Goal: Transaction & Acquisition: Purchase product/service

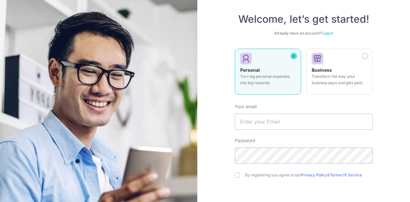
scroll to position [64, 0]
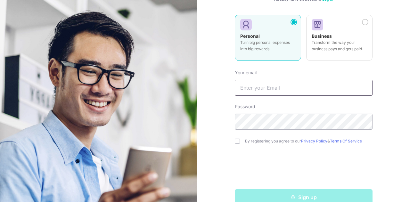
click at [289, 85] on input "text" at bounding box center [304, 88] width 138 height 16
type input "[PERSON_NAME][EMAIL_ADDRESS][DOMAIN_NAME]"
click at [235, 140] on input "checkbox" at bounding box center [237, 141] width 5 height 5
checkbox input "true"
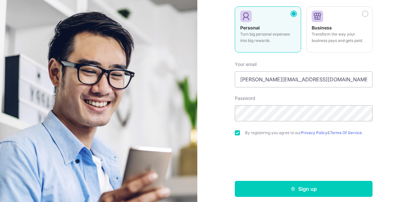
scroll to position [77, 0]
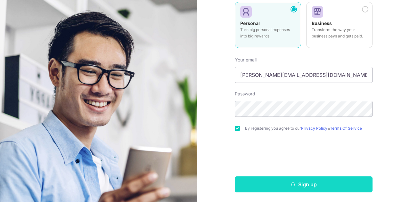
click at [302, 183] on button "Sign up" at bounding box center [304, 185] width 138 height 16
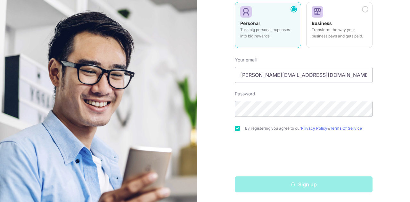
scroll to position [0, 0]
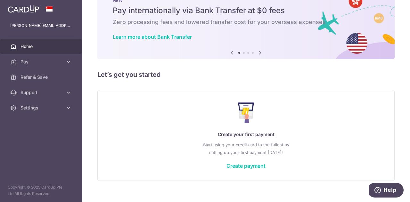
scroll to position [31, 0]
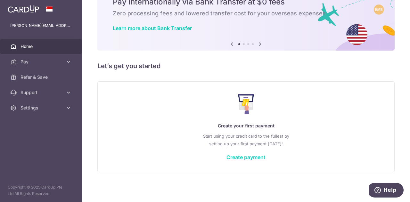
click at [244, 159] on link "Create payment" at bounding box center [246, 157] width 39 height 6
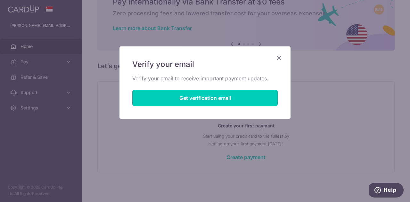
click at [198, 95] on button "Get verification email" at bounding box center [205, 98] width 146 height 16
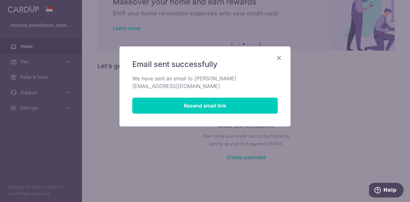
click at [279, 55] on icon "Close" at bounding box center [279, 58] width 8 height 8
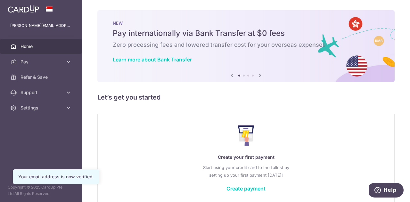
drag, startPoint x: 257, startPoint y: 188, endPoint x: 262, endPoint y: 179, distance: 10.5
click at [257, 188] on link "Create payment" at bounding box center [246, 189] width 39 height 6
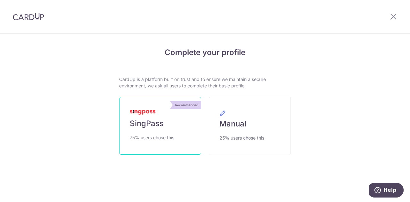
click at [174, 115] on link "Recommended SingPass 75% users chose this" at bounding box center [160, 126] width 82 height 58
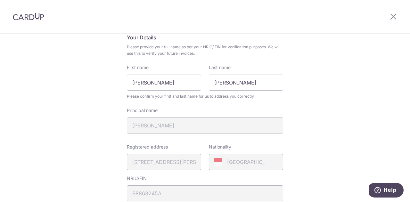
scroll to position [64, 0]
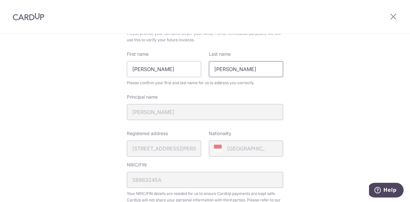
click at [225, 71] on input "Albert" at bounding box center [246, 69] width 74 height 16
click at [225, 72] on input "Albert" at bounding box center [246, 69] width 74 height 16
click at [130, 69] on input "Raditya Sukiyanto" at bounding box center [164, 69] width 74 height 16
paste input "Albert"
click at [190, 70] on input "AlbertRaditya Sukiyanto" at bounding box center [164, 69] width 74 height 16
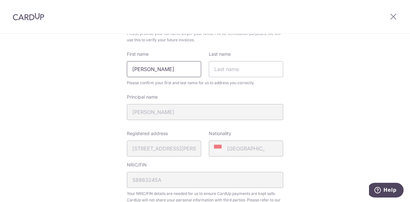
click at [144, 68] on input "AlbertRaditya Sukiyanto" at bounding box center [164, 69] width 74 height 16
click at [145, 68] on input "AlbertRaditya Sukiyanto" at bounding box center [164, 69] width 74 height 16
type input "Albert Raditya"
type input "Sukiyanto"
click at [315, 69] on div "Review your details Your Details Please provide your full name as per your NRIC…" at bounding box center [205, 190] width 410 height 441
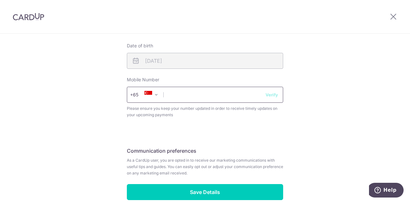
scroll to position [257, 0]
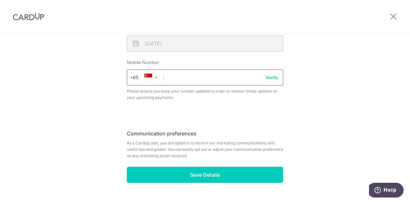
click at [171, 76] on input "text" at bounding box center [205, 78] width 156 height 16
type input "93556637"
click at [270, 78] on button "Verify" at bounding box center [272, 77] width 13 height 6
click at [272, 78] on button "Verify" at bounding box center [272, 77] width 13 height 6
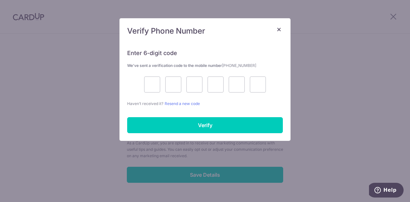
click at [142, 81] on div at bounding box center [205, 85] width 156 height 16
click at [146, 82] on input "text" at bounding box center [152, 85] width 16 height 16
type input "1"
type input "5"
type input "7"
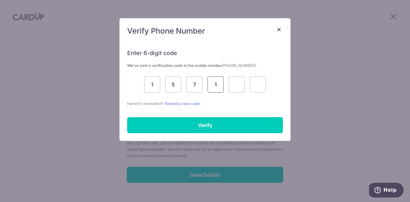
type input "1"
type input "3"
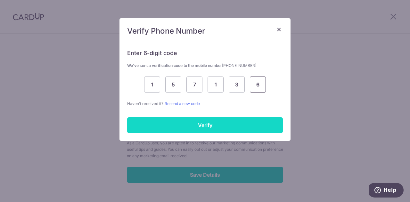
type input "6"
click at [184, 125] on input "Verify" at bounding box center [205, 125] width 156 height 16
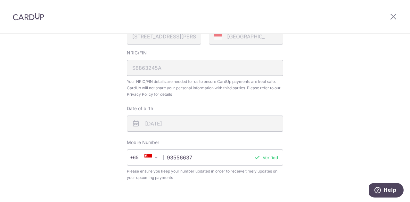
scroll to position [272, 0]
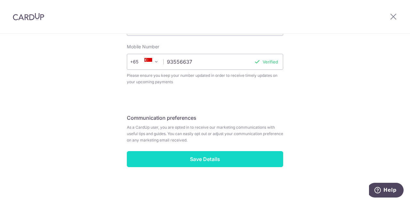
click at [199, 157] on input "Save Details" at bounding box center [205, 159] width 156 height 16
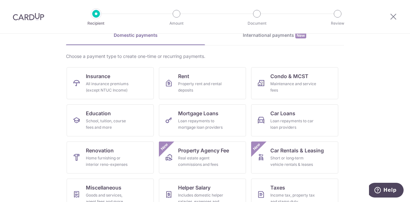
scroll to position [20, 0]
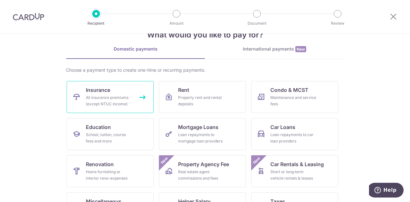
click at [108, 90] on span "Insurance" at bounding box center [98, 90] width 24 height 8
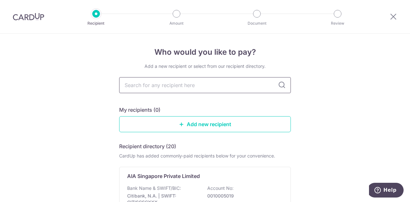
click at [189, 85] on input "text" at bounding box center [205, 85] width 172 height 16
click at [281, 86] on icon at bounding box center [282, 85] width 8 height 8
click at [152, 89] on input "text" at bounding box center [205, 85] width 172 height 16
click at [394, 19] on icon at bounding box center [394, 17] width 8 height 8
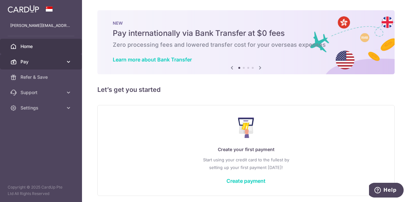
click at [40, 57] on link "Pay" at bounding box center [41, 61] width 82 height 15
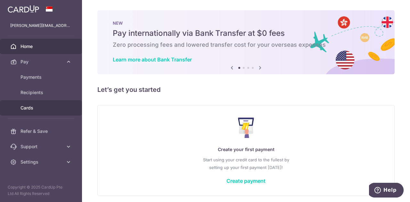
click at [35, 104] on link "Cards" at bounding box center [41, 107] width 82 height 15
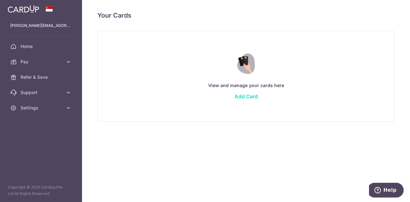
click at [241, 97] on link "Add Card" at bounding box center [246, 96] width 23 height 6
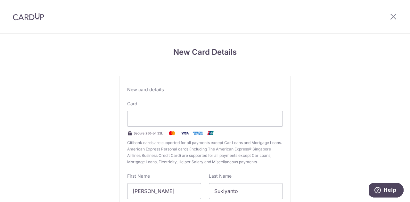
click at [324, 113] on div "New Card Details New card details Card Secure 256-bit SSL Citibank cards are su…" at bounding box center [205, 168] width 410 height 269
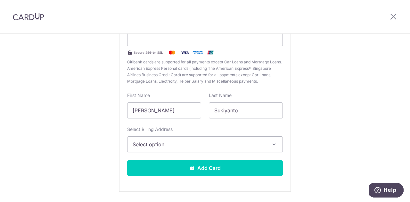
scroll to position [96, 0]
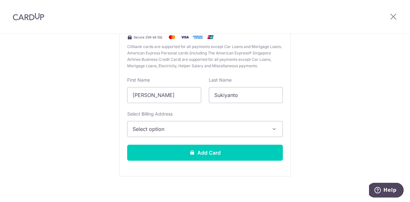
click at [184, 130] on span "Select option" at bounding box center [199, 129] width 133 height 8
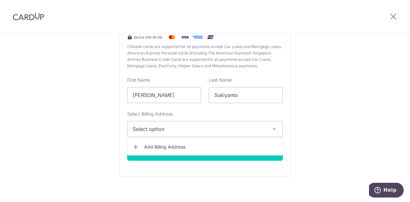
click at [177, 145] on span "Add Billing Address" at bounding box center [210, 147] width 133 height 6
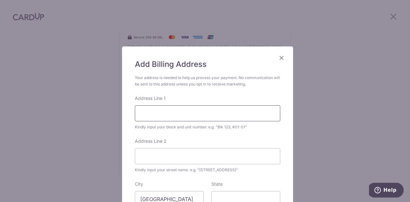
click at [199, 120] on input "Address Line 1" at bounding box center [208, 113] width 146 height 16
click at [202, 113] on input "Address Line 1" at bounding box center [208, 113] width 146 height 16
click at [241, 110] on input "Address Line 1" at bounding box center [208, 113] width 146 height 16
click at [239, 103] on div "Address Line 1 Kindly input your block and unit number. e.g. "Blk 123, #01-01"" at bounding box center [208, 112] width 146 height 35
click at [221, 118] on input "Address Line 1" at bounding box center [208, 113] width 146 height 16
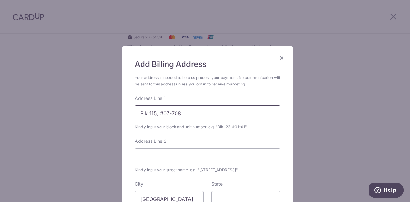
type input "Blk 115, #07-708"
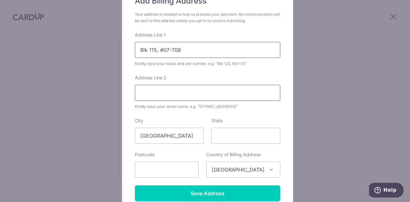
scroll to position [64, 0]
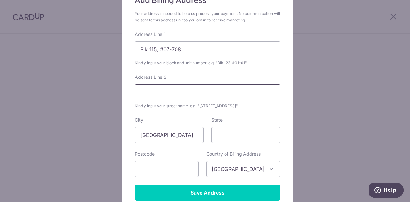
click at [172, 89] on input "Address Line 2" at bounding box center [208, 92] width 146 height 16
paste input "115 Teck Whye Lane"
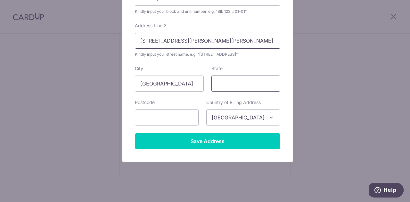
scroll to position [122, 0]
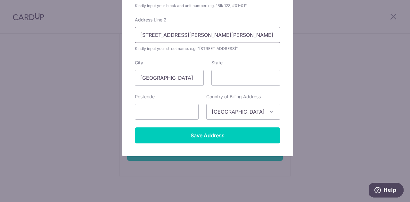
type input "115 Teck Whye Lane"
click at [226, 111] on span "Singapore" at bounding box center [243, 111] width 73 height 15
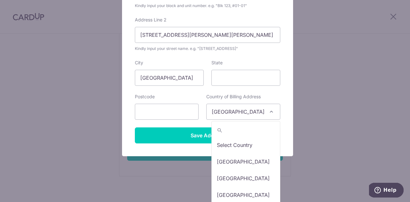
scroll to position [3452, 0]
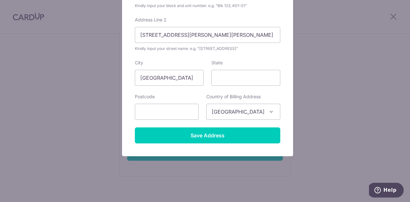
click at [227, 111] on span "Singapore" at bounding box center [243, 111] width 73 height 15
click at [177, 113] on input "text" at bounding box center [167, 112] width 64 height 16
type input "680115"
click at [280, 69] on div "State" at bounding box center [246, 73] width 77 height 26
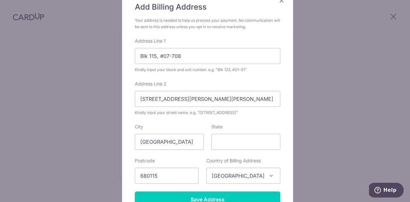
scroll to position [122, 0]
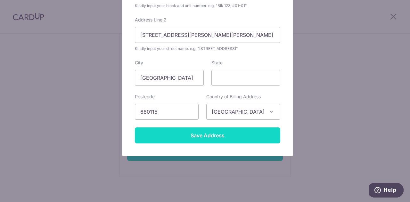
click at [203, 138] on input "Save Address" at bounding box center [208, 136] width 146 height 16
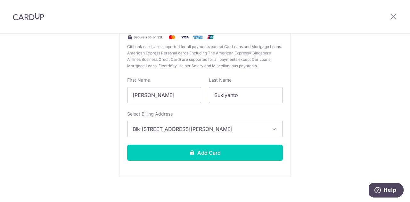
scroll to position [0, 0]
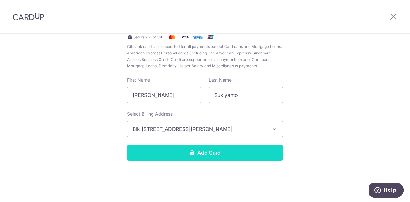
click at [198, 148] on button "Add Card" at bounding box center [205, 153] width 156 height 16
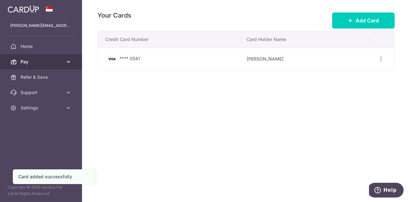
click at [36, 62] on span "Pay" at bounding box center [42, 62] width 42 height 6
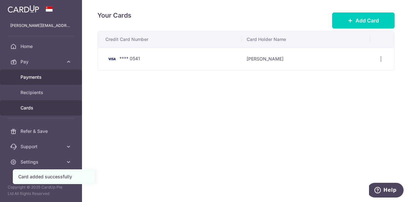
click at [37, 77] on span "Payments" at bounding box center [42, 77] width 42 height 6
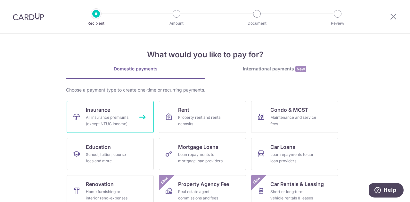
click at [101, 113] on span "Insurance" at bounding box center [98, 110] width 24 height 8
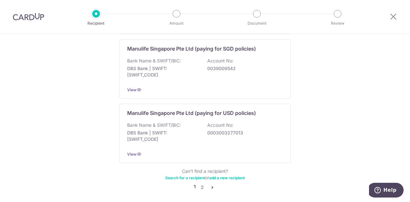
scroll to position [670, 0]
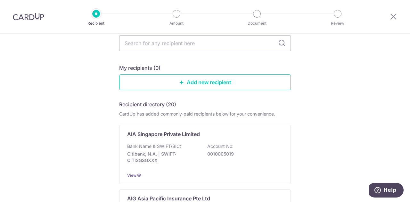
scroll to position [0, 0]
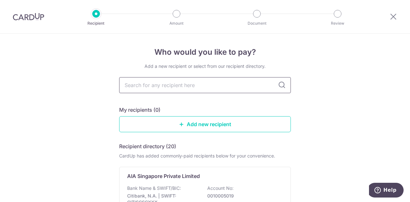
click at [207, 87] on input "text" at bounding box center [205, 85] width 172 height 16
type input "great eastern"
click at [278, 88] on icon at bounding box center [282, 85] width 8 height 8
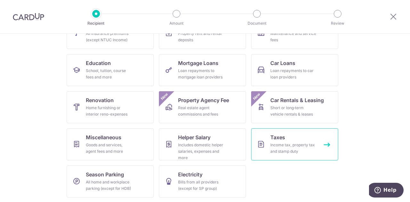
scroll to position [20, 0]
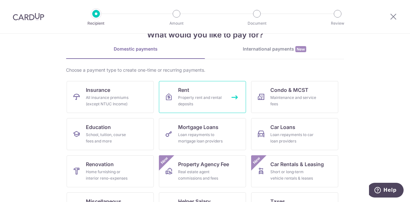
click at [189, 89] on link "Rent Property rent and rental deposits" at bounding box center [202, 97] width 87 height 32
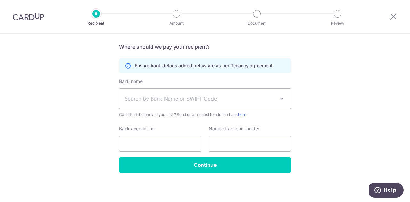
scroll to position [136, 0]
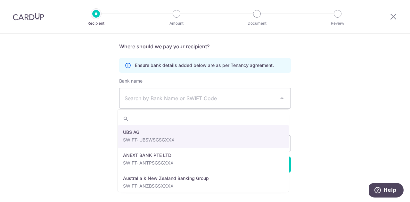
click at [237, 98] on span "Search by Bank Name or SWIFT Code" at bounding box center [200, 99] width 151 height 8
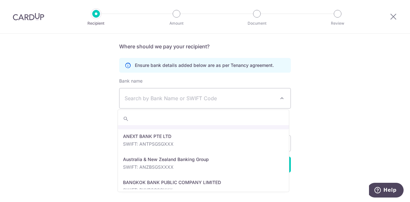
scroll to position [96, 0]
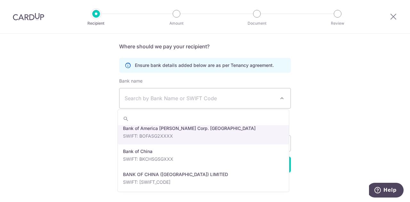
click at [357, 71] on div "Who would you like to pay? Your recipient does not need a CardUp account to rec…" at bounding box center [205, 50] width 410 height 305
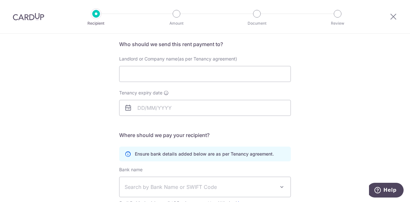
scroll to position [8, 0]
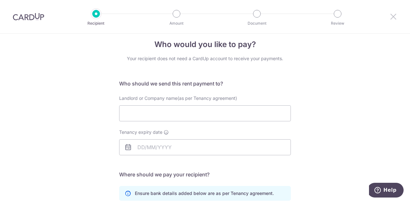
click at [397, 17] on icon at bounding box center [394, 17] width 8 height 8
click at [396, 18] on icon at bounding box center [394, 17] width 8 height 8
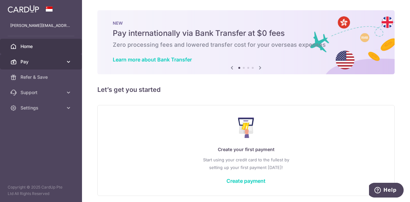
click at [45, 63] on span "Pay" at bounding box center [42, 62] width 42 height 6
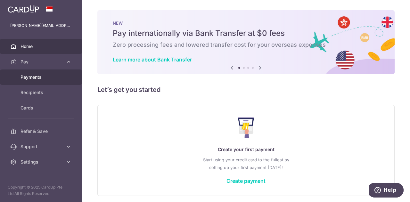
click at [39, 80] on span "Payments" at bounding box center [42, 77] width 42 height 6
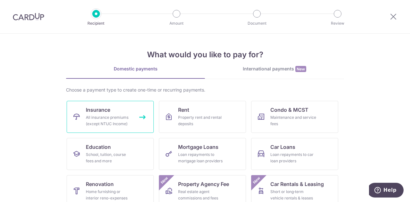
click at [110, 111] on link "Insurance All insurance premiums (except NTUC Income)" at bounding box center [110, 117] width 87 height 32
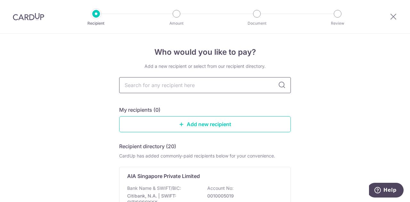
click at [242, 86] on input "text" at bounding box center [205, 85] width 172 height 16
type input "great eastern"
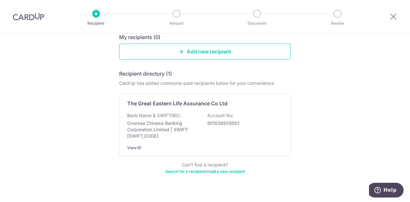
scroll to position [82, 0]
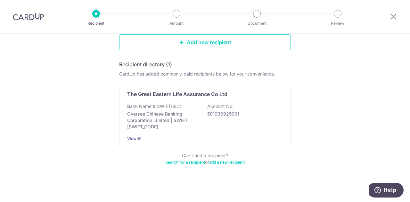
click at [190, 160] on link "Search for a recipient" at bounding box center [185, 162] width 40 height 5
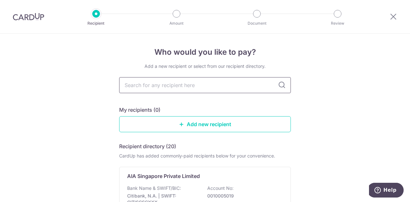
click at [166, 81] on input "text" at bounding box center [205, 85] width 172 height 16
type input "great eastern"
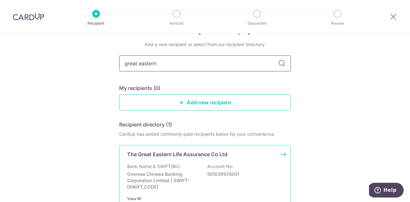
scroll to position [32, 0]
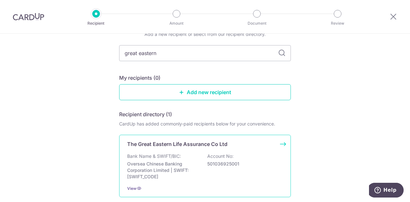
click at [188, 152] on div "The Great Eastern Life Assurance Co Ltd Bank Name & SWIFT/BIC: Oversea Chinese …" at bounding box center [205, 166] width 172 height 63
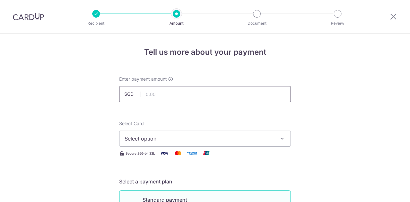
click at [177, 92] on input "text" at bounding box center [205, 94] width 172 height 16
type input "9,010.00"
click at [180, 133] on button "Select option" at bounding box center [205, 139] width 172 height 16
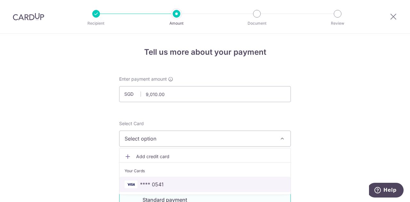
click at [154, 182] on span "**** 0541" at bounding box center [152, 185] width 24 height 8
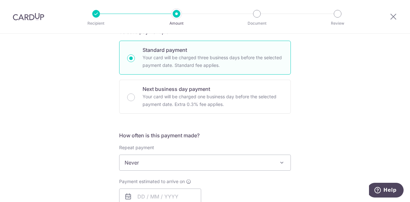
scroll to position [160, 0]
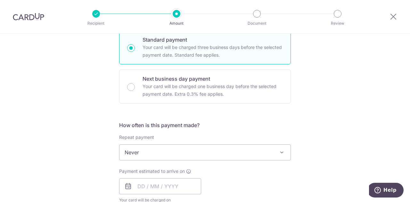
click at [164, 157] on span "Never" at bounding box center [205, 152] width 171 height 15
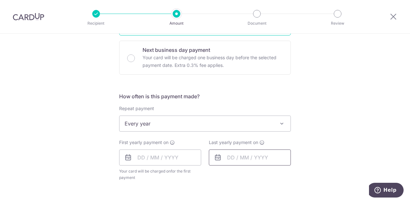
scroll to position [224, 0]
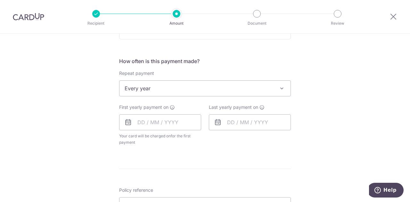
click at [190, 87] on span "Every year" at bounding box center [205, 88] width 171 height 15
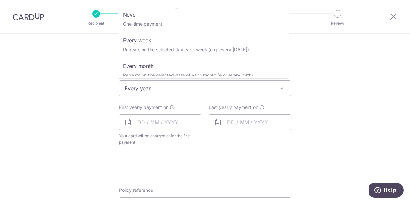
scroll to position [0, 0]
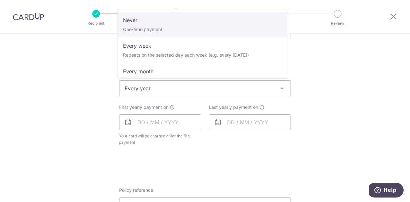
select select "1"
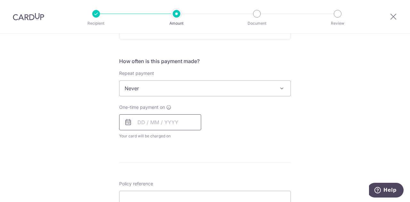
click at [176, 121] on input "text" at bounding box center [160, 122] width 82 height 16
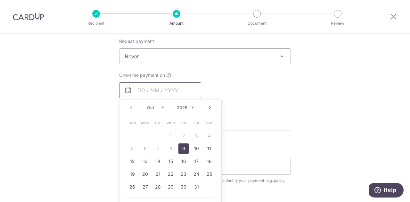
scroll to position [289, 0]
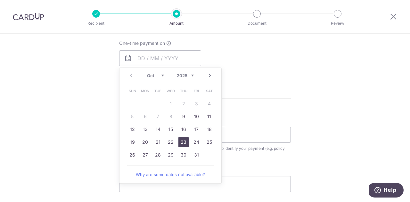
click at [185, 138] on link "23" at bounding box center [184, 142] width 10 height 10
type input "23/10/2025"
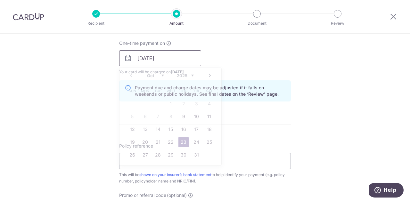
click at [176, 57] on input "23/10/2025" at bounding box center [160, 58] width 82 height 16
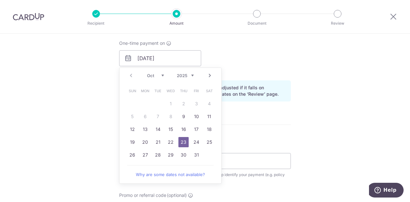
click at [253, 58] on div "One-time payment on 23/10/2025 Prev Next Oct Nov Dec 2025 2026 2027 2028 2029 2…" at bounding box center [205, 57] width 180 height 35
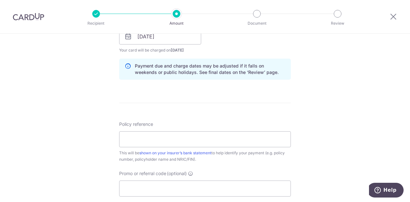
scroll to position [321, 0]
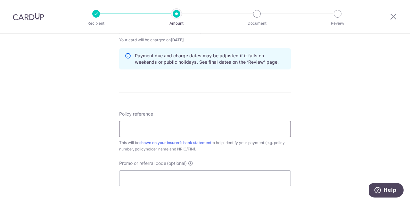
click at [173, 131] on input "Policy reference" at bounding box center [205, 129] width 172 height 16
click at [138, 129] on input "0246975750" at bounding box center [205, 129] width 172 height 16
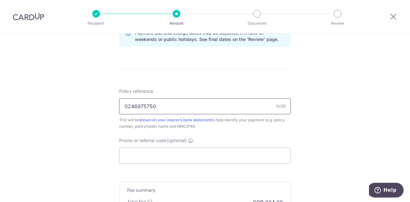
scroll to position [385, 0]
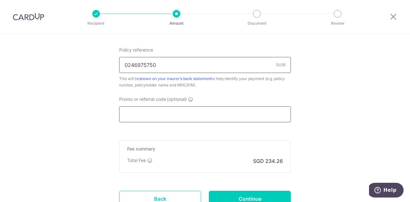
type input "0246975750"
click at [170, 111] on input "Promo or referral code (optional)" at bounding box center [205, 114] width 172 height 16
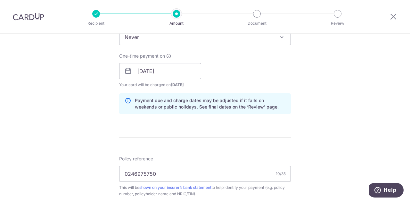
scroll to position [404, 0]
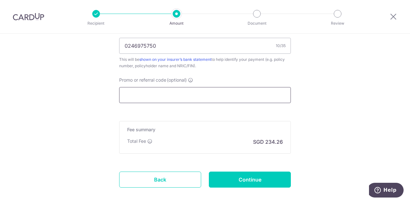
paste input "OCBC155"
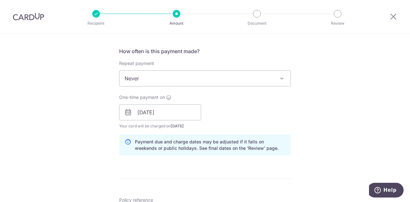
scroll to position [224, 0]
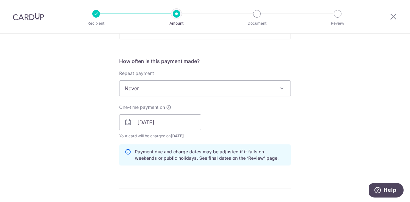
type input "OCBC155"
click at [155, 87] on span "Never" at bounding box center [205, 88] width 171 height 15
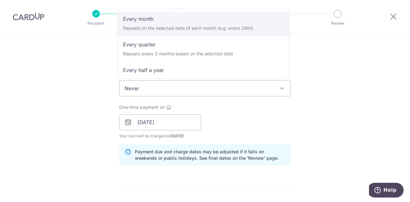
scroll to position [90, 0]
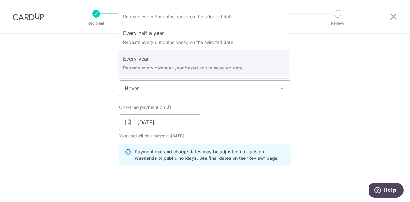
select select "6"
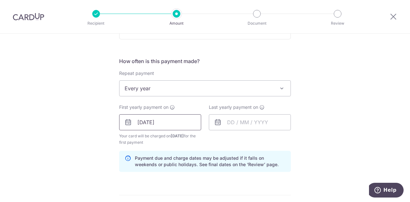
click at [160, 120] on input "23/10/2025" at bounding box center [160, 122] width 82 height 16
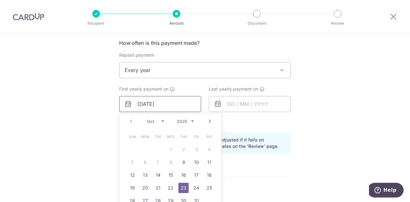
scroll to position [289, 0]
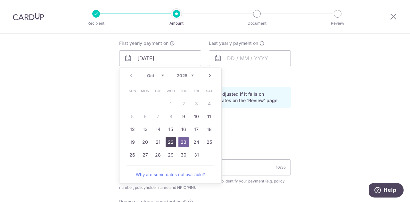
click at [169, 140] on link "22" at bounding box center [171, 142] width 10 height 10
type input "22/10/2025"
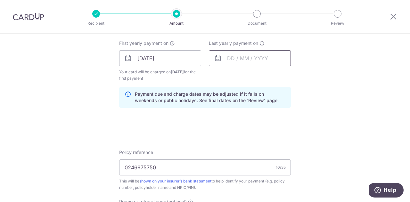
click at [255, 63] on input "text" at bounding box center [250, 58] width 82 height 16
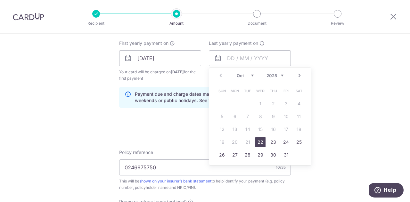
click at [278, 75] on select "2025 2026 2027 2028 2029 2030 2031 2032 2033 2034 2035" at bounding box center [275, 75] width 17 height 5
click at [287, 142] on link "22" at bounding box center [286, 142] width 10 height 10
type input "22/10/2027"
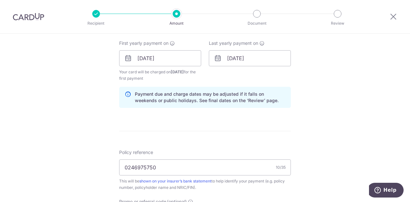
click at [330, 61] on div "Tell us more about your payment Enter payment amount SGD 9,010.00 9010.00 Selec…" at bounding box center [205, 66] width 410 height 642
click at [177, 56] on input "22/10/2025" at bounding box center [160, 58] width 82 height 16
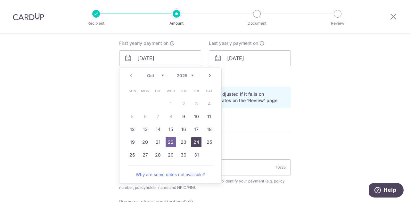
click at [198, 142] on link "24" at bounding box center [196, 142] width 10 height 10
type input "24/10/2025"
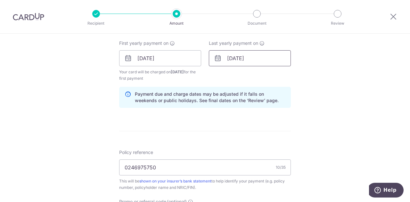
click at [253, 58] on input "22/10/2027" at bounding box center [250, 58] width 82 height 16
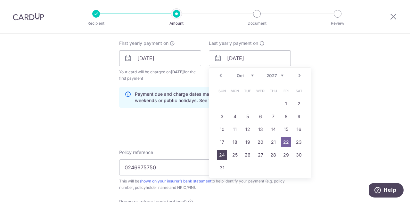
click at [219, 152] on link "24" at bounding box center [222, 155] width 10 height 10
type input "24/10/2027"
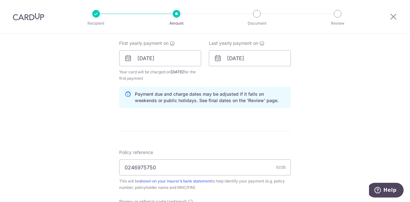
click at [300, 75] on div "Tell us more about your payment Enter payment amount SGD 9,010.00 9010.00 Selec…" at bounding box center [205, 66] width 410 height 642
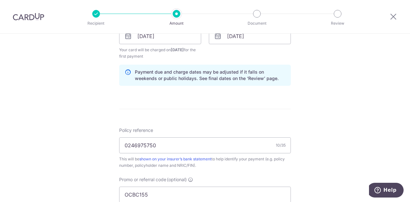
scroll to position [471, 0]
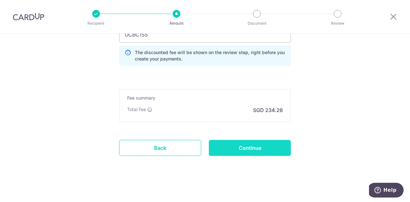
click at [250, 144] on input "Continue" at bounding box center [250, 148] width 82 height 16
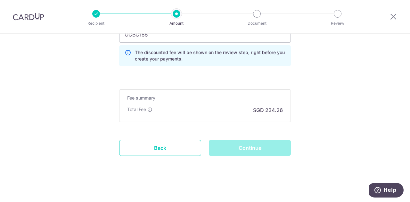
scroll to position [385, 0]
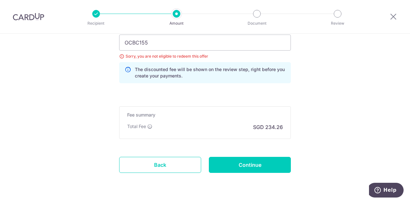
scroll to position [416, 0]
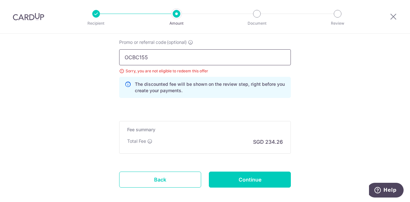
drag, startPoint x: 153, startPoint y: 59, endPoint x: 100, endPoint y: 55, distance: 52.7
paste input "8"
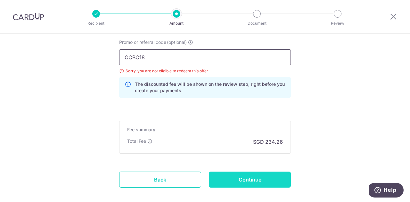
type input "OCBC18"
click at [248, 176] on input "Continue" at bounding box center [250, 180] width 82 height 16
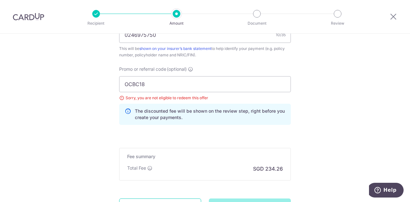
scroll to position [351, 0]
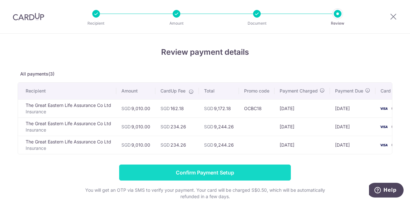
click at [226, 173] on input "Confirm Payment Setup" at bounding box center [205, 173] width 172 height 16
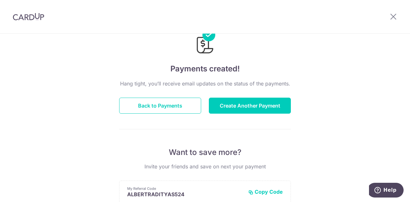
scroll to position [32, 0]
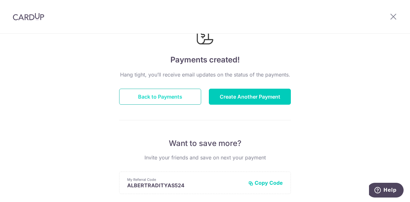
click at [173, 98] on button "Back to Payments" at bounding box center [160, 97] width 82 height 16
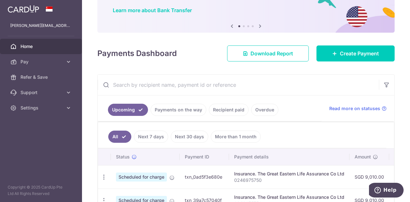
scroll to position [115, 0]
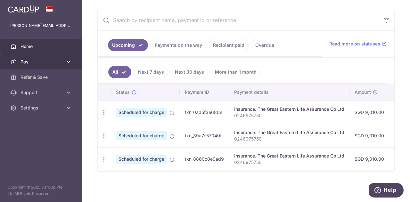
click at [32, 60] on span "Pay" at bounding box center [42, 62] width 42 height 6
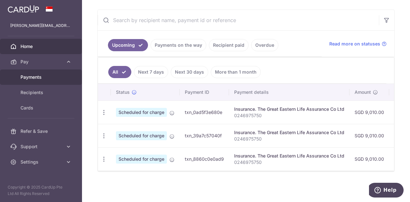
click at [34, 77] on span "Payments" at bounding box center [42, 77] width 42 height 6
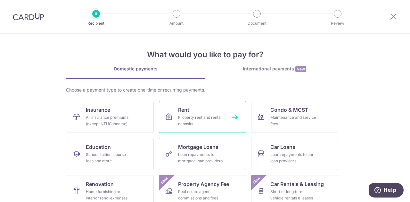
click at [192, 110] on link "Rent Property rent and rental deposits" at bounding box center [202, 117] width 87 height 32
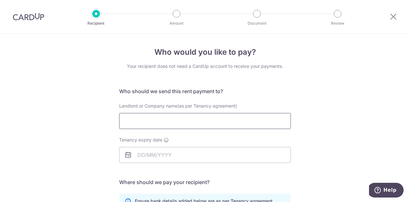
click at [178, 121] on input "Landlord or Company name(as per Tenancy agreement)" at bounding box center [205, 121] width 172 height 16
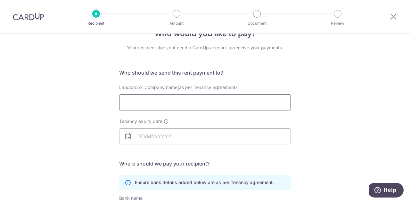
scroll to position [32, 0]
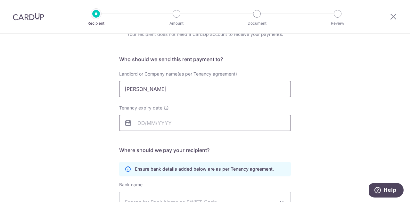
type input "[PERSON_NAME]"
click at [180, 121] on input "Tenancy expiry date" at bounding box center [205, 123] width 172 height 16
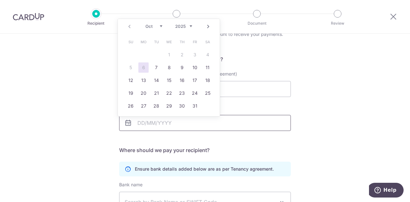
click at [190, 127] on input "Tenancy expiry date" at bounding box center [205, 123] width 172 height 16
click at [209, 27] on link "Next" at bounding box center [209, 27] width 8 height 8
click at [208, 54] on link "1" at bounding box center [208, 55] width 10 height 10
type input "[DATE]"
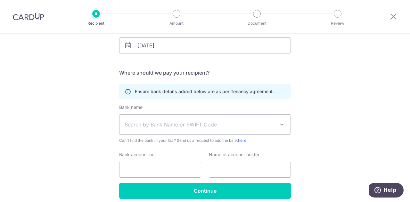
scroll to position [128, 0]
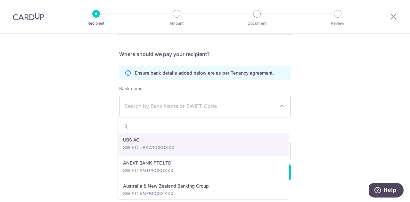
click at [216, 105] on span "Search by Bank Name or SWIFT Code" at bounding box center [200, 106] width 151 height 8
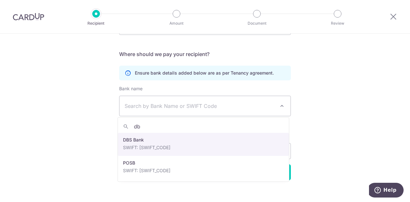
type input "db"
select select "6"
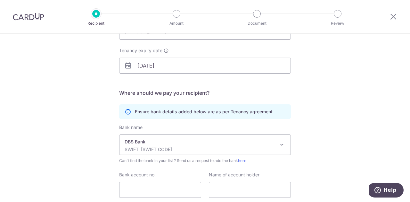
scroll to position [136, 0]
